Goal: Information Seeking & Learning: Understand process/instructions

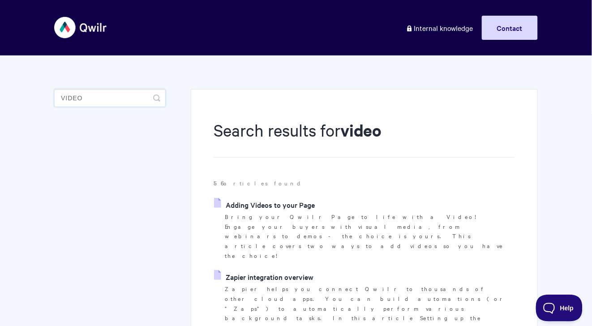
click at [121, 100] on input "video" at bounding box center [110, 98] width 112 height 18
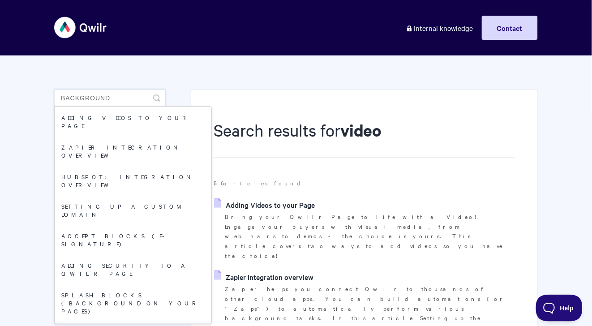
type input "background"
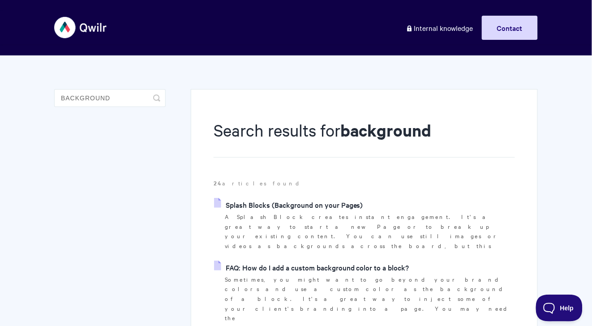
click at [248, 200] on link "Splash Blocks (Background on your Pages)" at bounding box center [288, 204] width 149 height 13
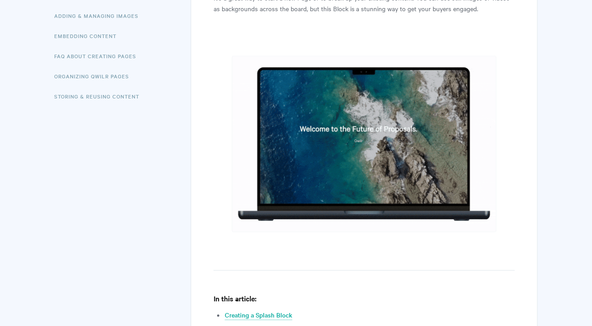
scroll to position [262, 0]
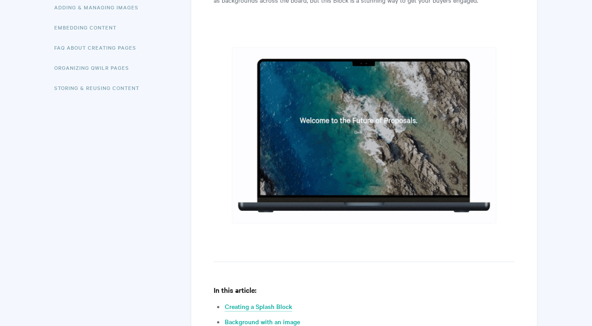
click at [276, 163] on img at bounding box center [364, 135] width 265 height 176
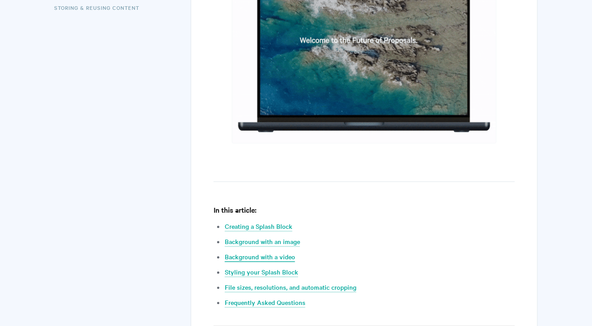
click at [270, 253] on link "Background with a video" at bounding box center [260, 258] width 70 height 10
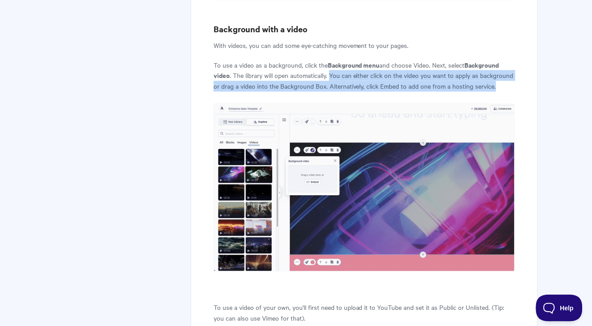
drag, startPoint x: 329, startPoint y: 52, endPoint x: 505, endPoint y: 62, distance: 176.3
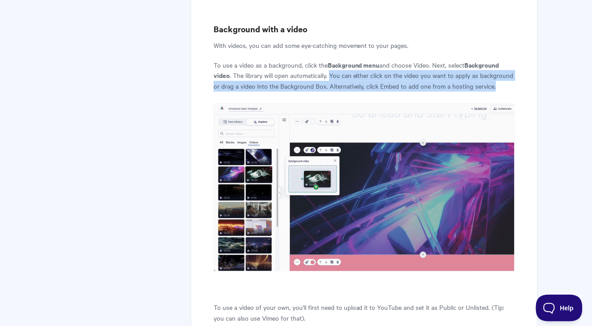
click at [505, 62] on p "To use a video as a background, click the Background menu and choose Video. Nex…" at bounding box center [364, 76] width 301 height 32
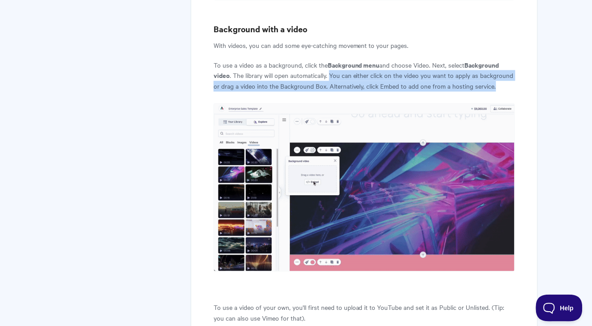
copy p "You can either click on the video you want to apply as background or drag a vid…"
